Goal: Navigation & Orientation: Find specific page/section

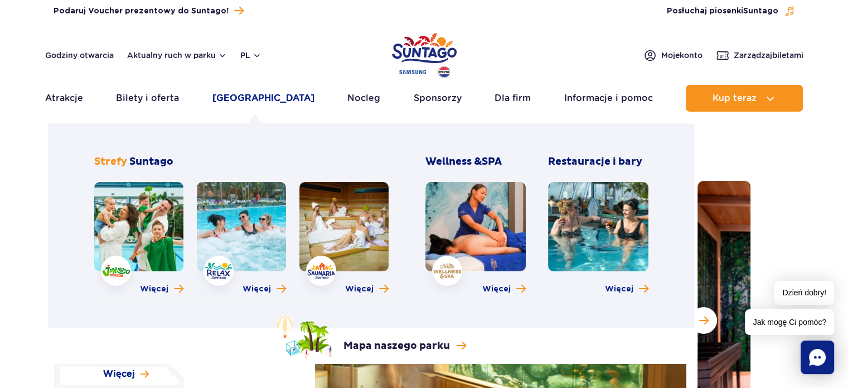
click at [233, 100] on link "[GEOGRAPHIC_DATA]" at bounding box center [264, 98] width 102 height 27
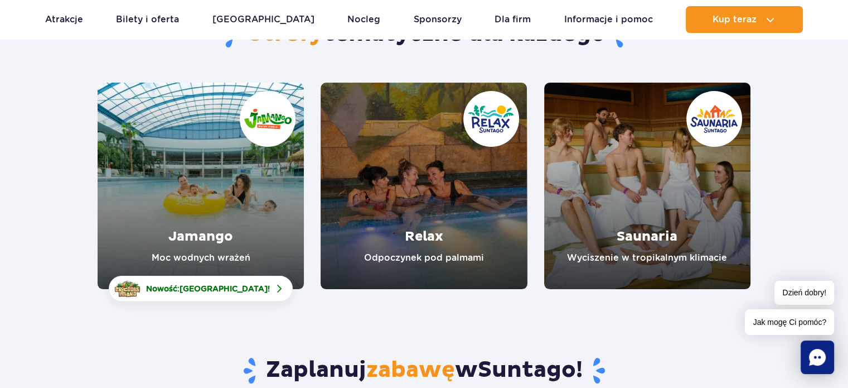
scroll to position [110, 0]
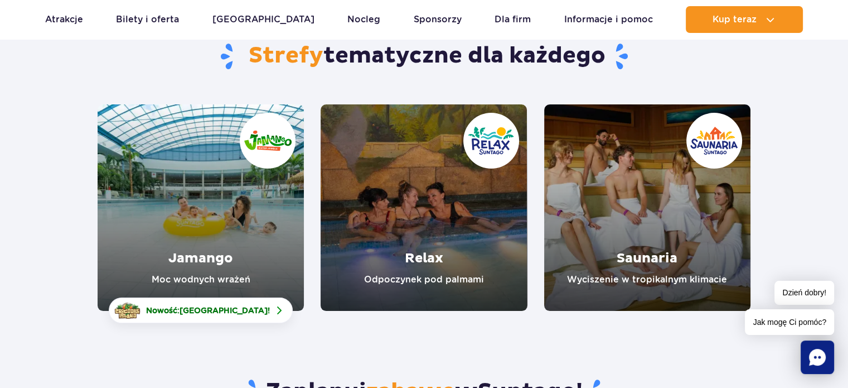
click at [214, 269] on link "Jamango" at bounding box center [201, 207] width 206 height 206
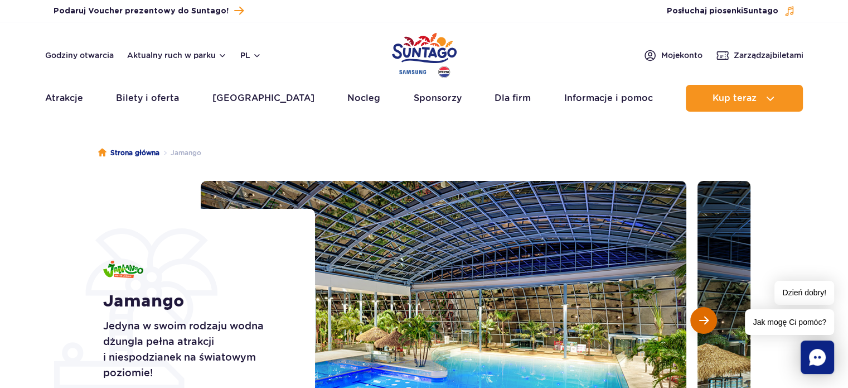
click at [698, 323] on button "Następny slajd" at bounding box center [704, 320] width 27 height 27
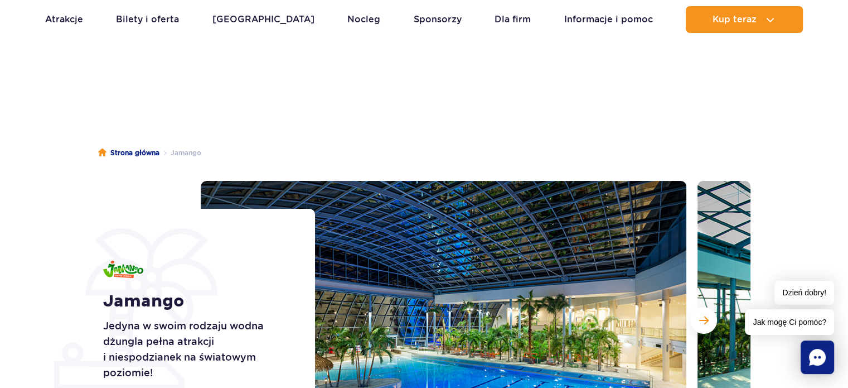
scroll to position [223, 0]
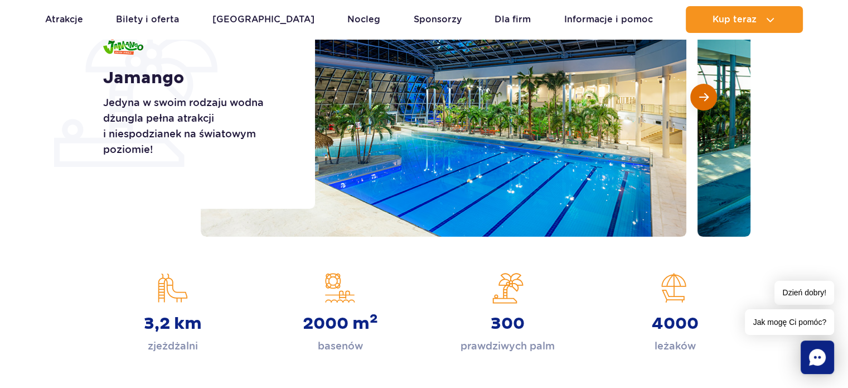
click at [706, 98] on span "Następny slajd" at bounding box center [703, 97] width 9 height 10
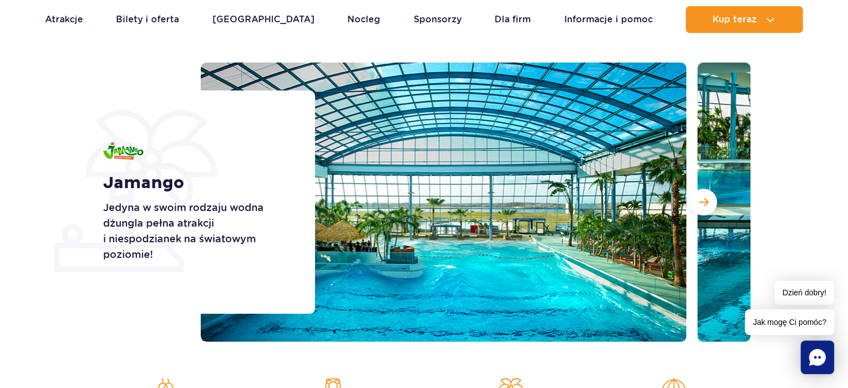
scroll to position [105, 0]
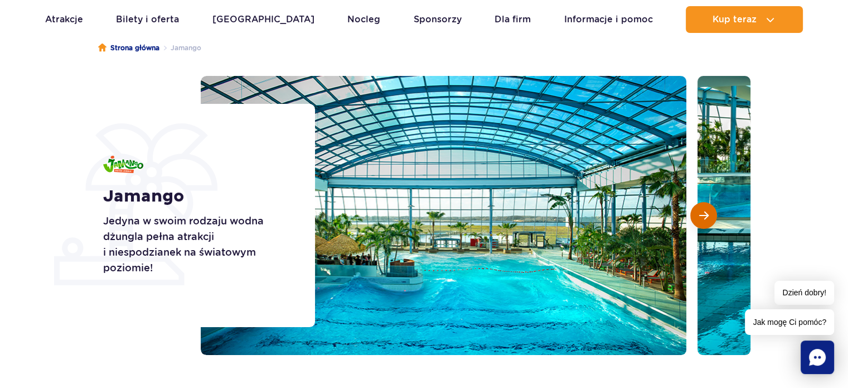
click at [700, 216] on span "Następny slajd" at bounding box center [703, 215] width 9 height 10
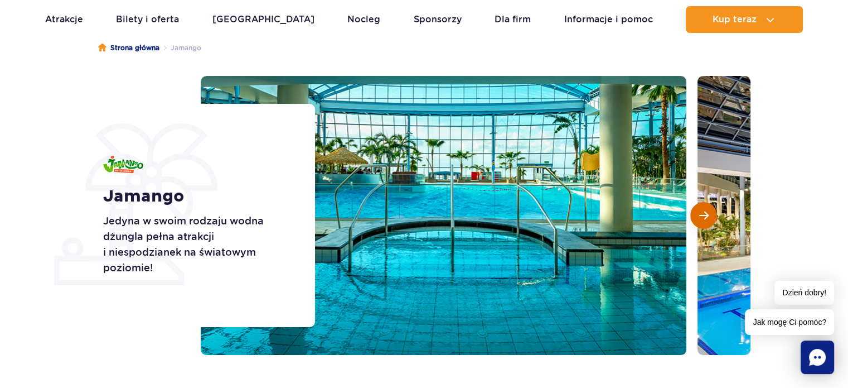
click at [695, 216] on button "Następny slajd" at bounding box center [704, 215] width 27 height 27
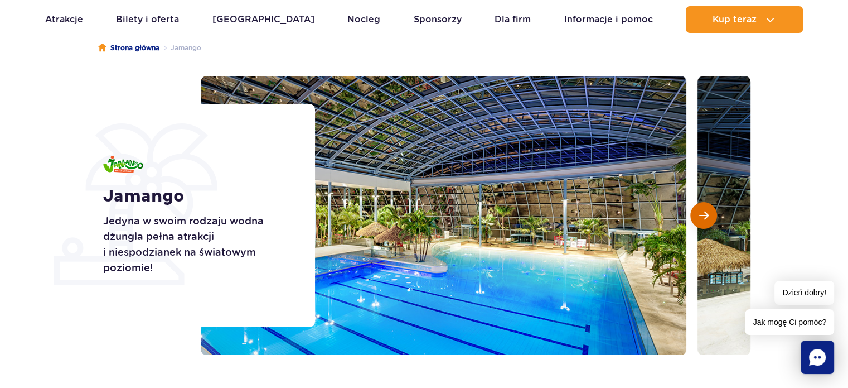
click at [695, 216] on button "Następny slajd" at bounding box center [704, 215] width 27 height 27
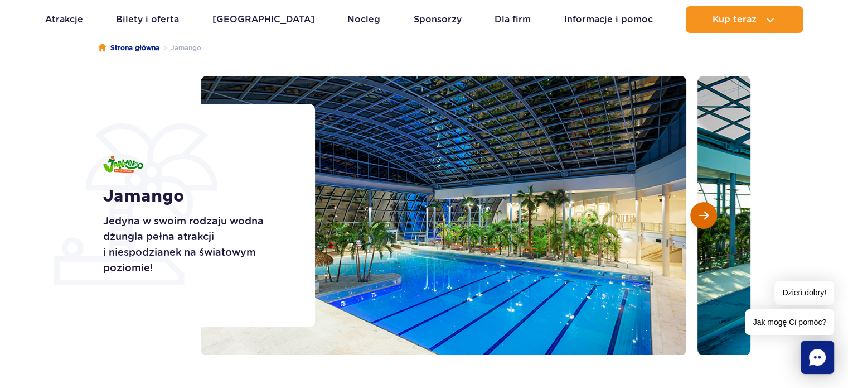
click at [695, 216] on button "Następny slajd" at bounding box center [704, 215] width 27 height 27
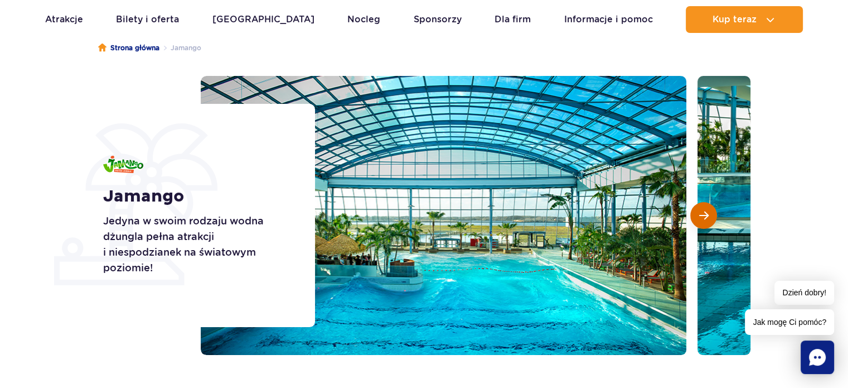
click at [695, 216] on button "Następny slajd" at bounding box center [704, 215] width 27 height 27
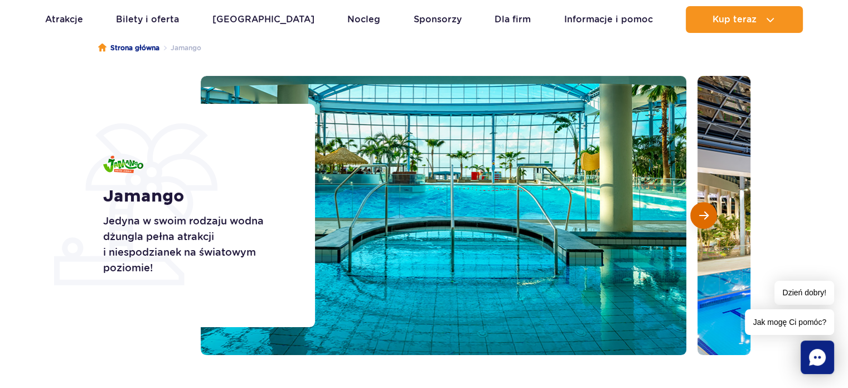
click at [695, 216] on button "Następny slajd" at bounding box center [704, 215] width 27 height 27
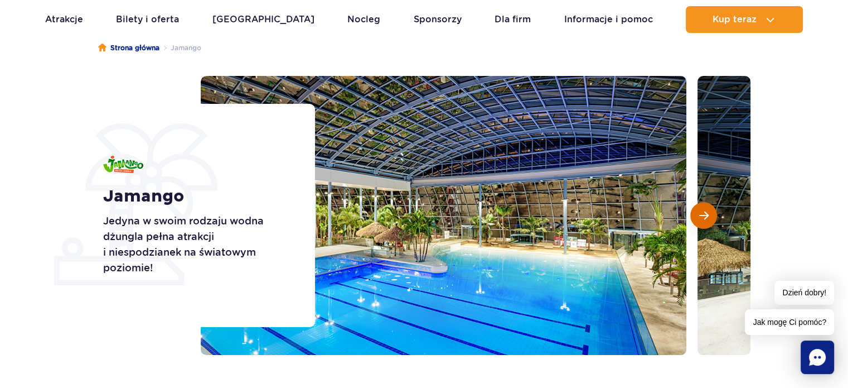
click at [695, 216] on button "Następny slajd" at bounding box center [704, 215] width 27 height 27
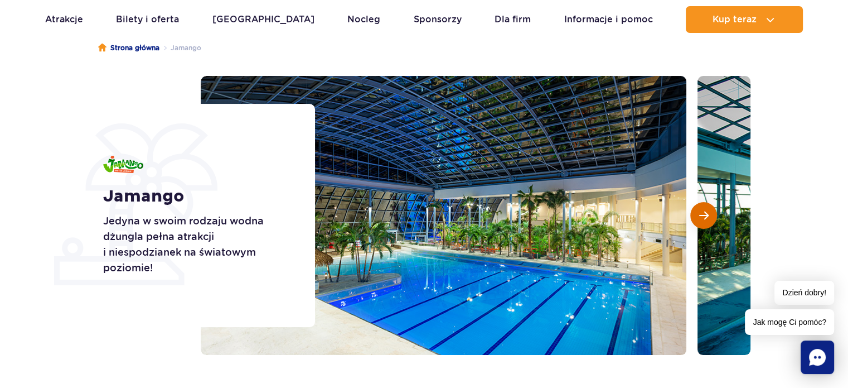
click at [695, 216] on button "Następny slajd" at bounding box center [704, 215] width 27 height 27
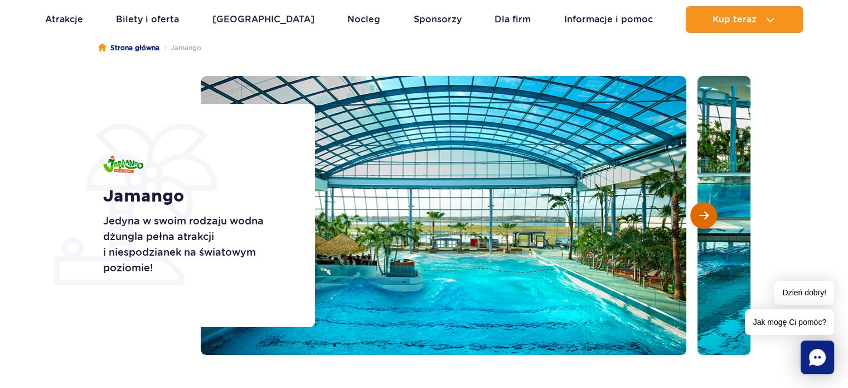
click at [695, 216] on button "Następny slajd" at bounding box center [704, 215] width 27 height 27
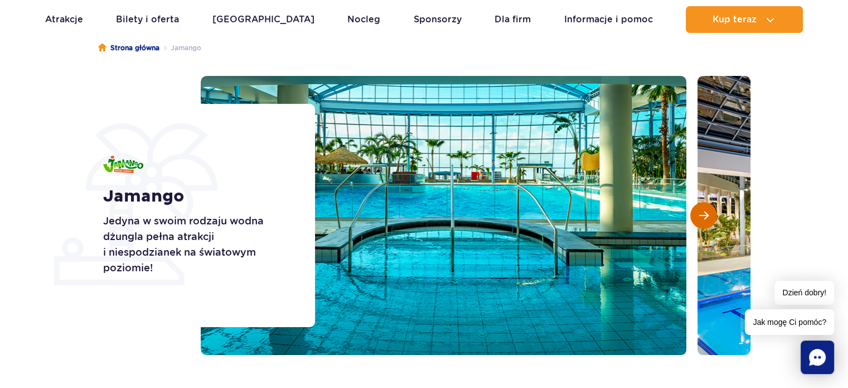
click at [695, 216] on button "Następny slajd" at bounding box center [704, 215] width 27 height 27
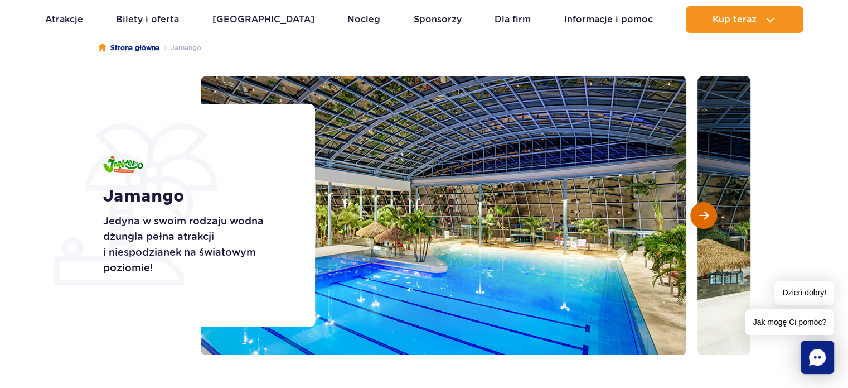
click at [695, 216] on button "Następny slajd" at bounding box center [704, 215] width 27 height 27
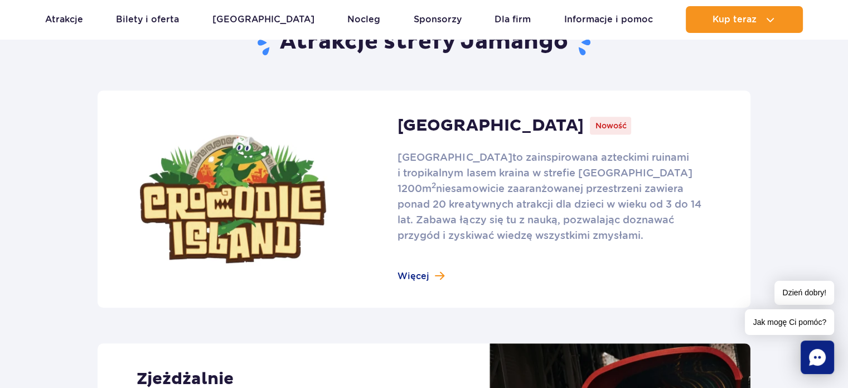
scroll to position [0, 0]
